Goal: Navigation & Orientation: Find specific page/section

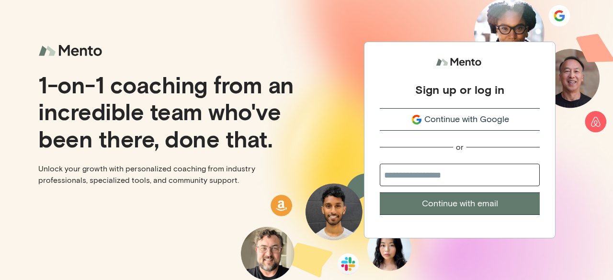
click at [413, 180] on input "email" at bounding box center [460, 175] width 160 height 23
type input "**********"
click at [460, 200] on button "Continue with email" at bounding box center [460, 204] width 160 height 23
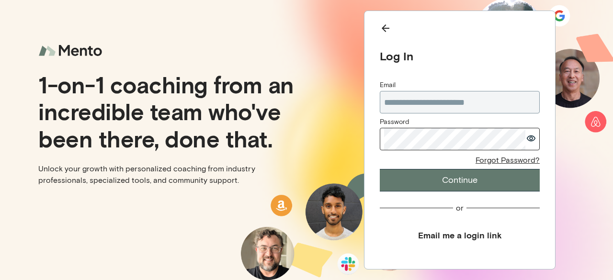
click at [405, 183] on button "Continue" at bounding box center [460, 180] width 160 height 23
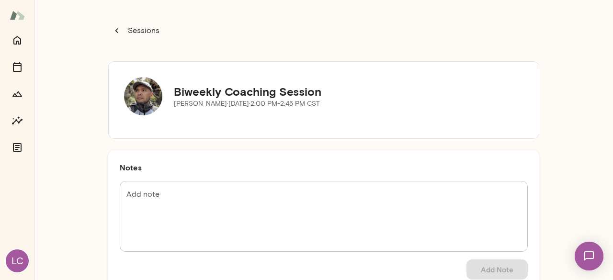
click at [126, 33] on p "Sessions" at bounding box center [143, 30] width 34 height 11
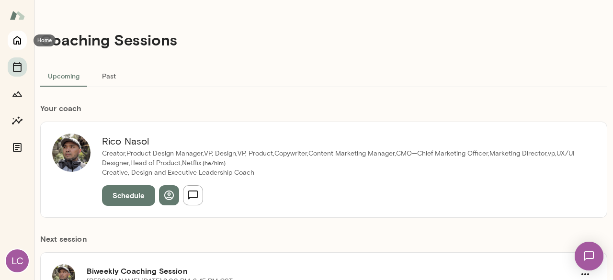
click at [17, 37] on icon "Home" at bounding box center [16, 39] width 11 height 11
